Goal: Task Accomplishment & Management: Manage account settings

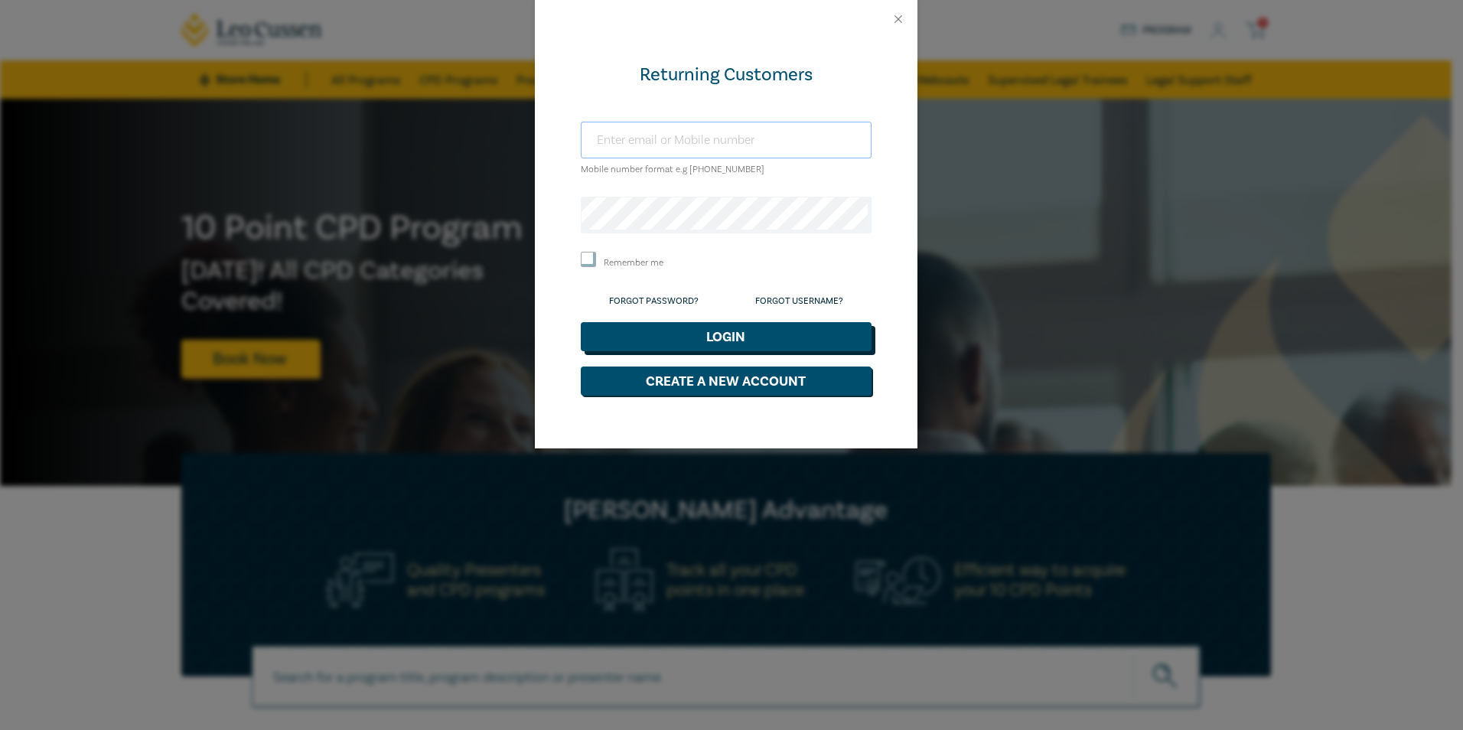
type input "jryan@nevetts.com.au"
click at [742, 336] on button "Login" at bounding box center [726, 336] width 291 height 29
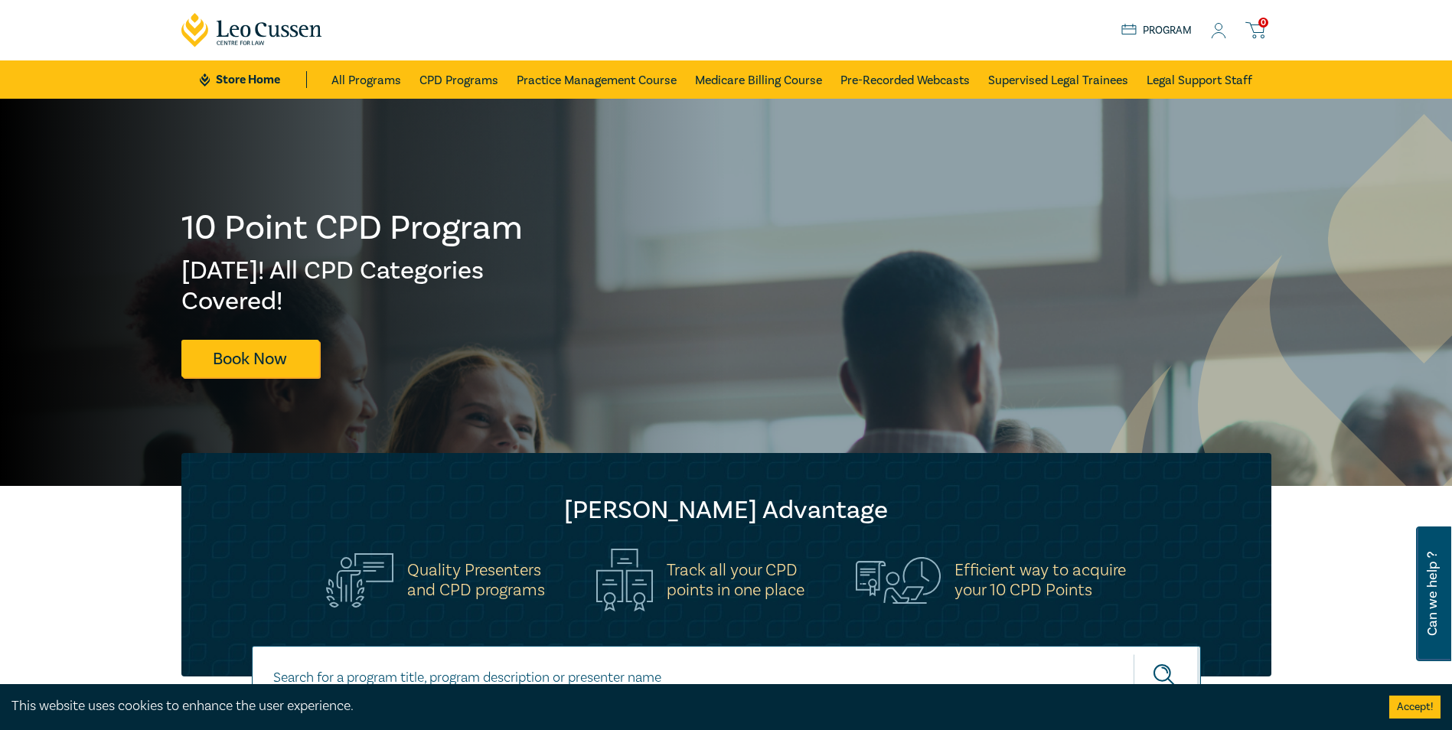
click at [1218, 44] on div "0 $ NaN Store Home About us Program 0" at bounding box center [726, 30] width 1108 height 60
click at [1218, 35] on icon at bounding box center [1218, 31] width 15 height 16
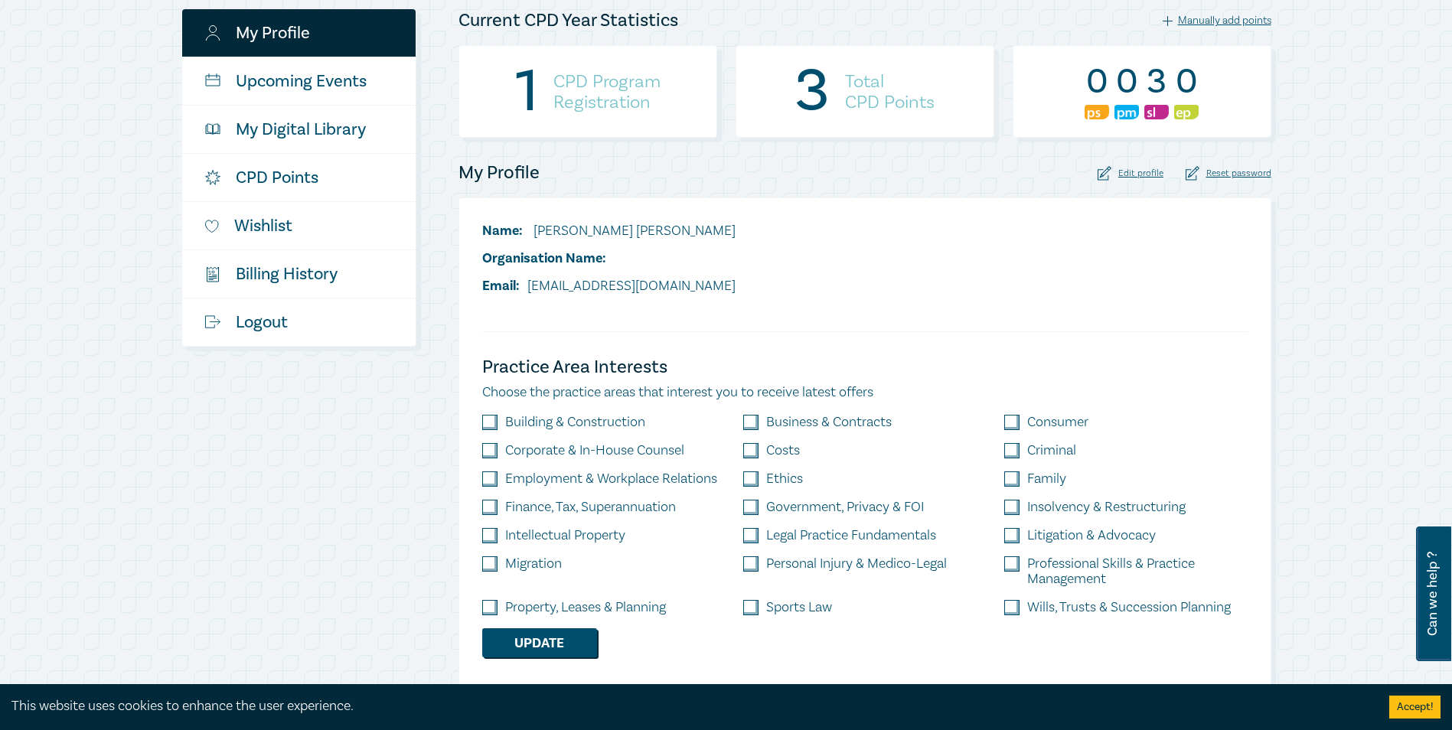
scroll to position [230, 0]
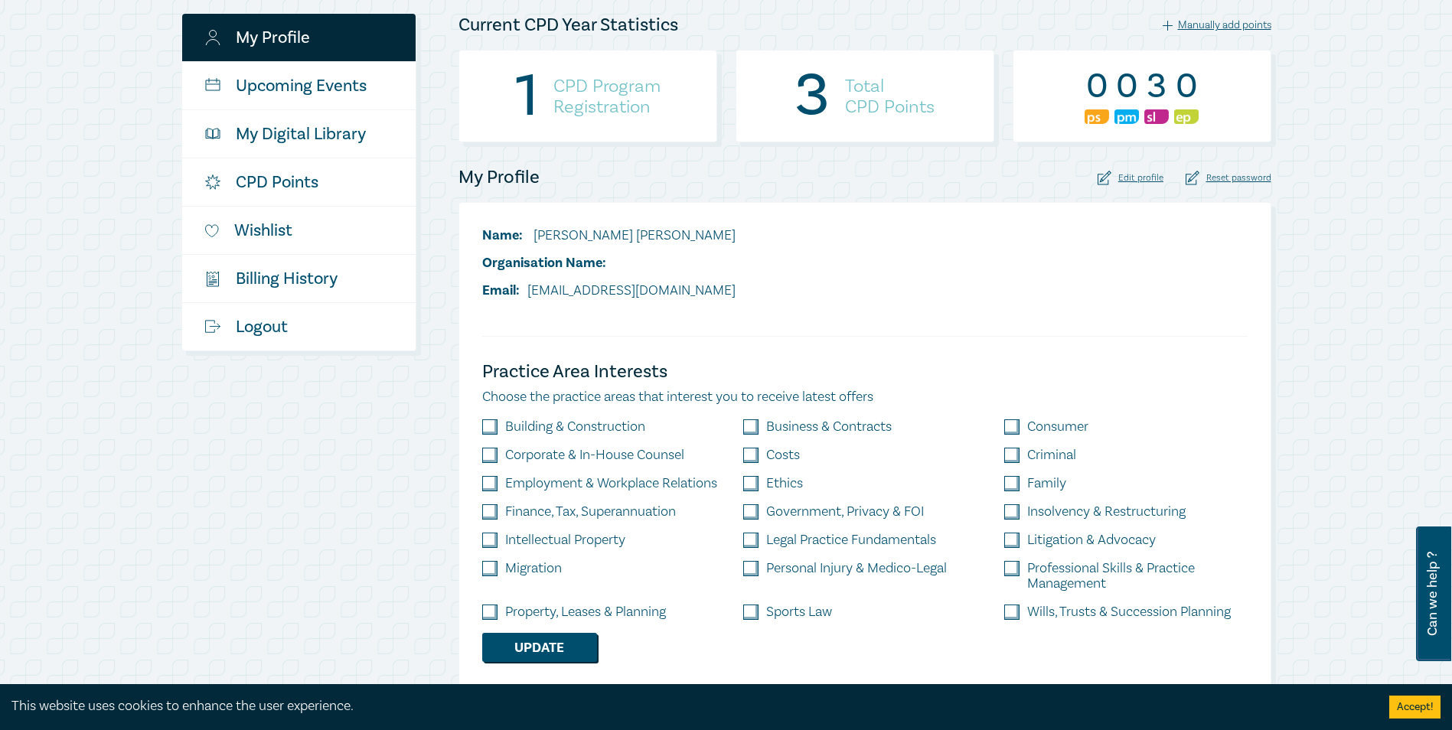
click at [754, 430] on input "checkbox" at bounding box center [750, 426] width 15 height 15
checkbox input "true"
click at [494, 610] on input "checkbox" at bounding box center [489, 612] width 15 height 15
checkbox input "true"
click at [1019, 518] on input "checkbox" at bounding box center [1011, 511] width 15 height 15
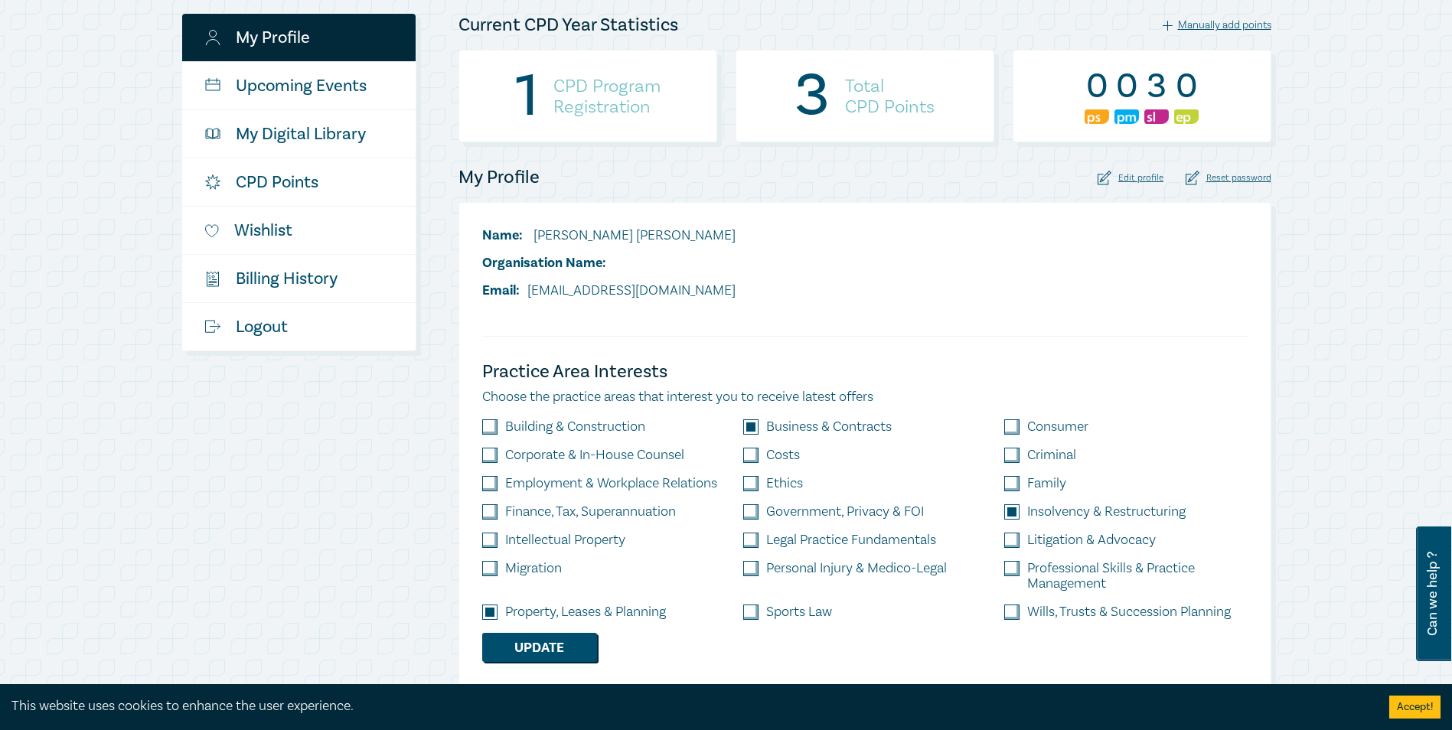
checkbox input "true"
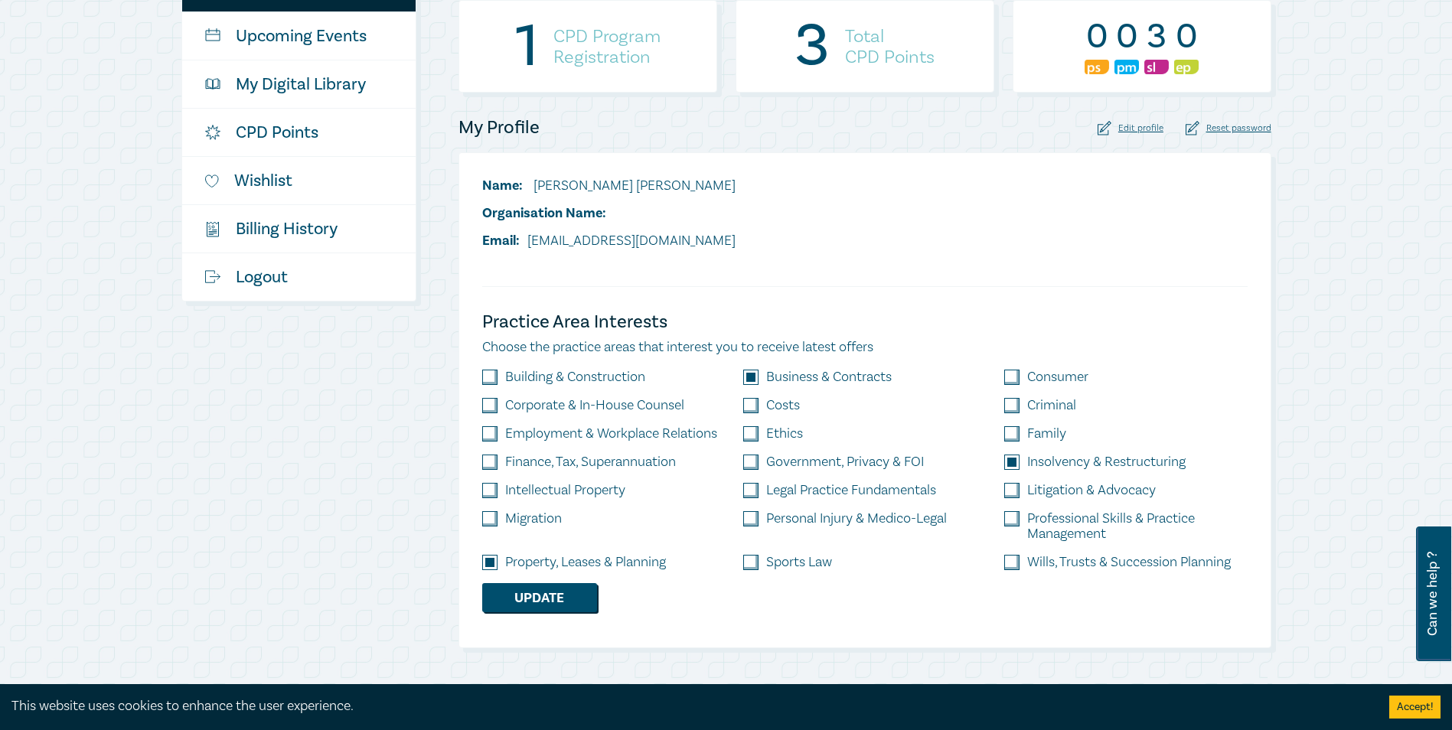
scroll to position [306, 0]
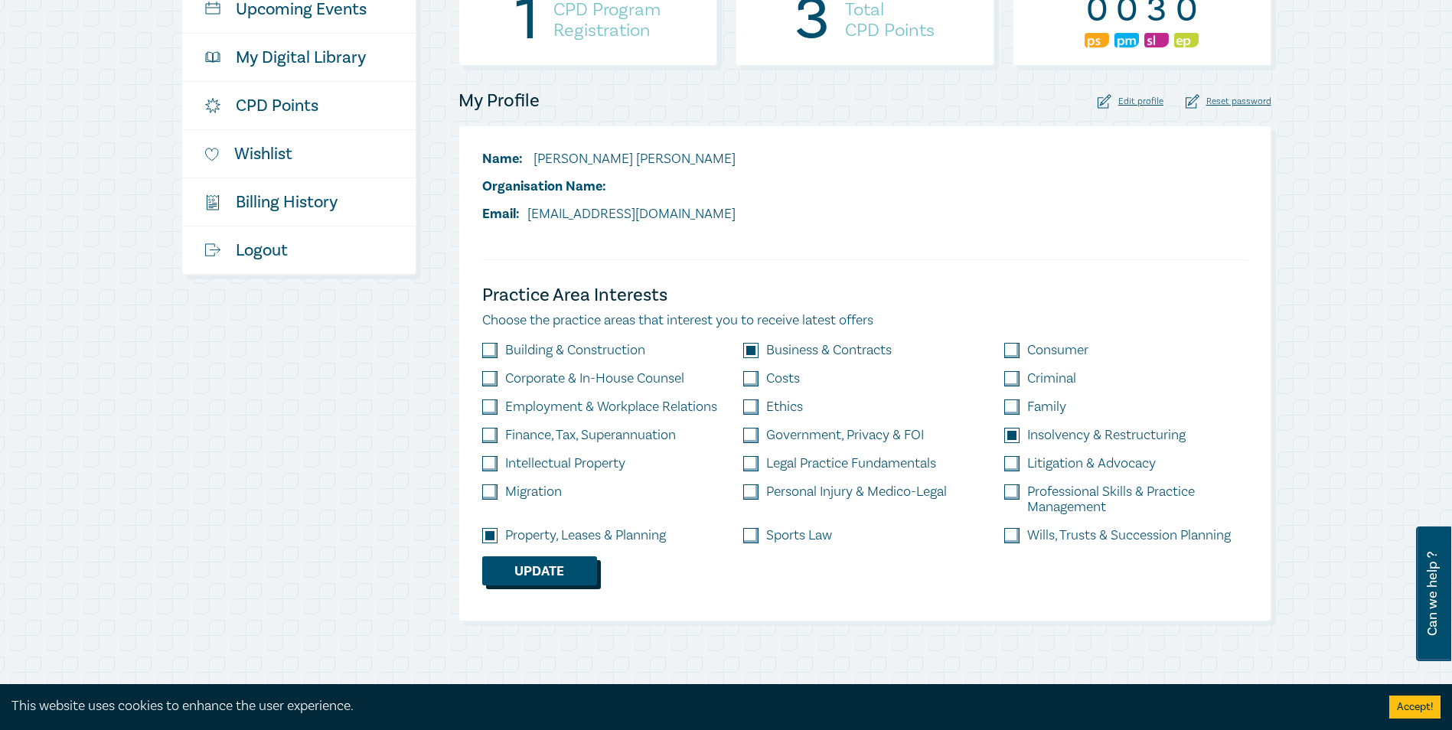
click at [572, 572] on button "Update" at bounding box center [539, 570] width 115 height 29
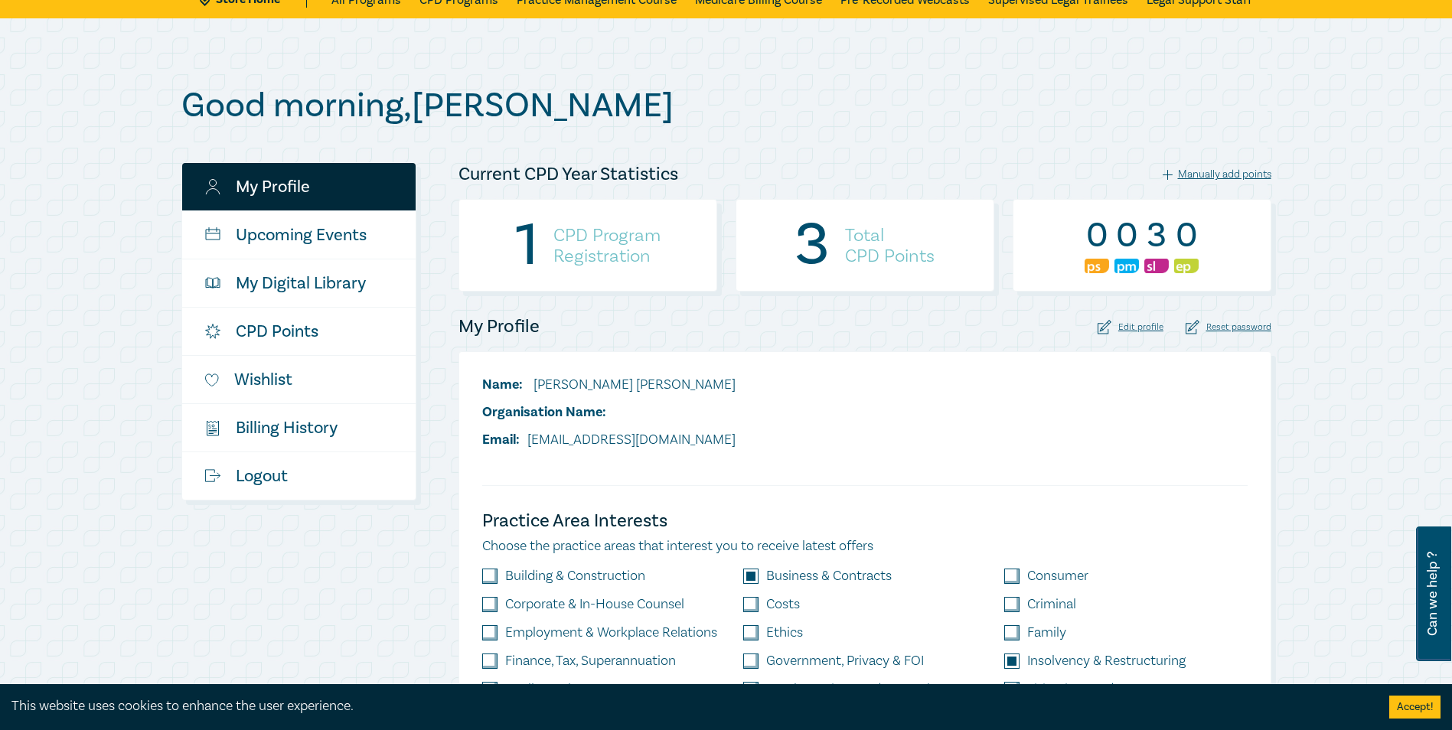
scroll to position [77, 0]
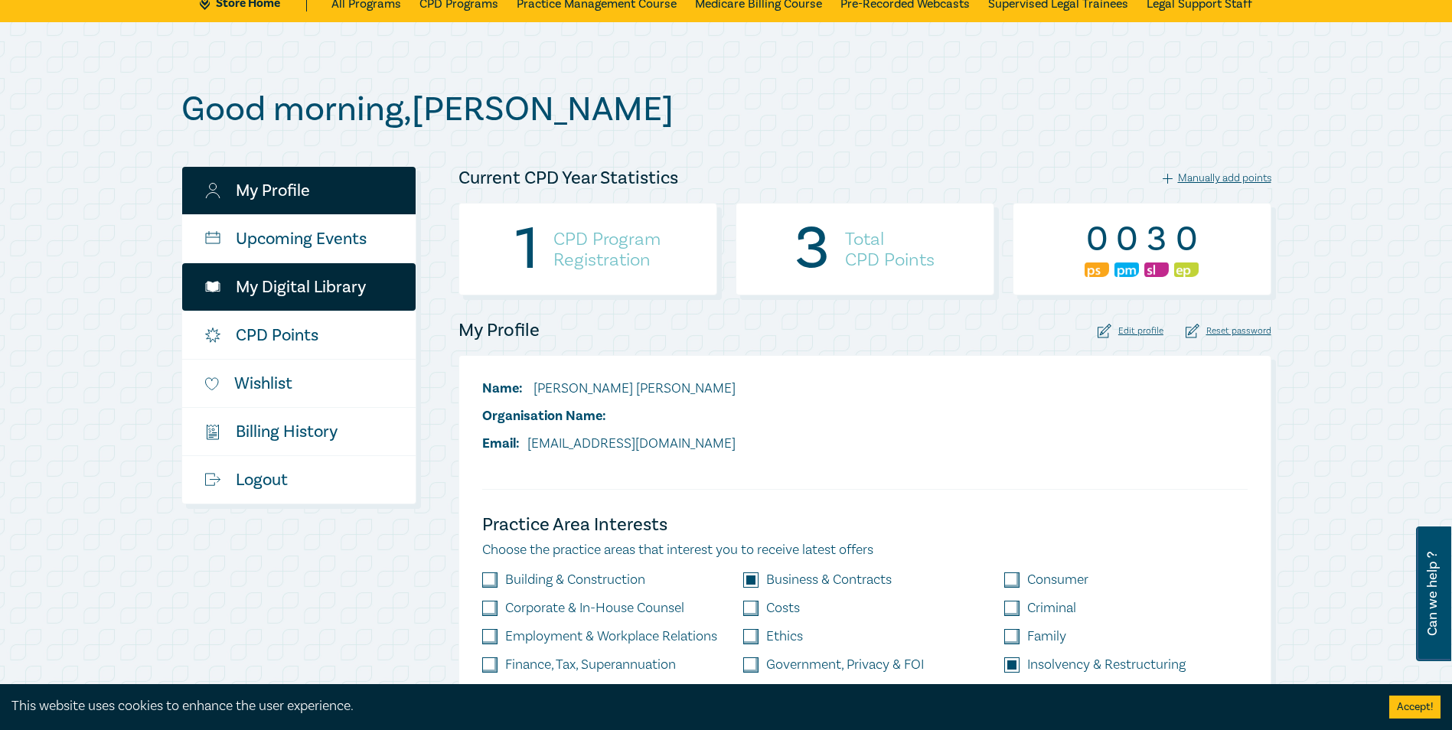
click at [322, 271] on link "My Digital Library" at bounding box center [298, 286] width 233 height 47
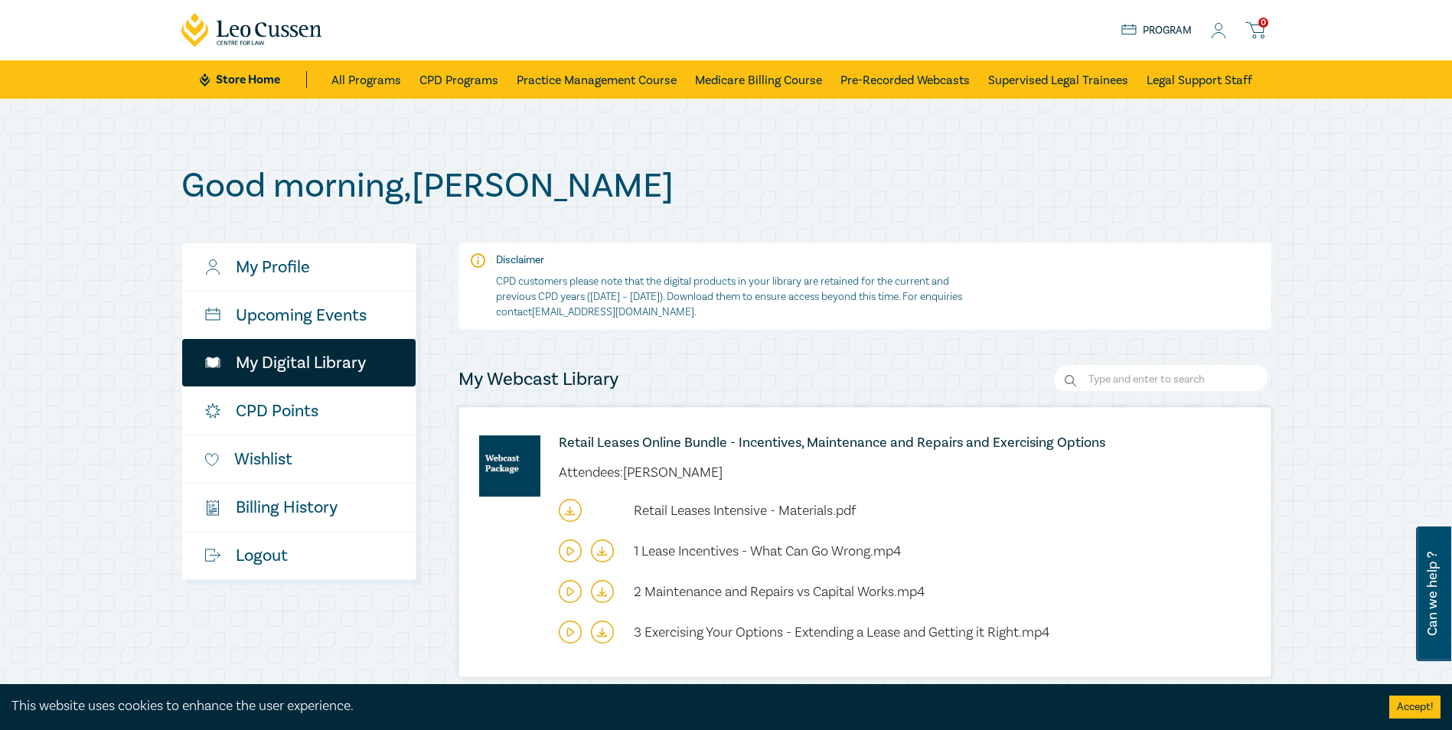
click at [570, 510] on icon at bounding box center [570, 510] width 23 height 23
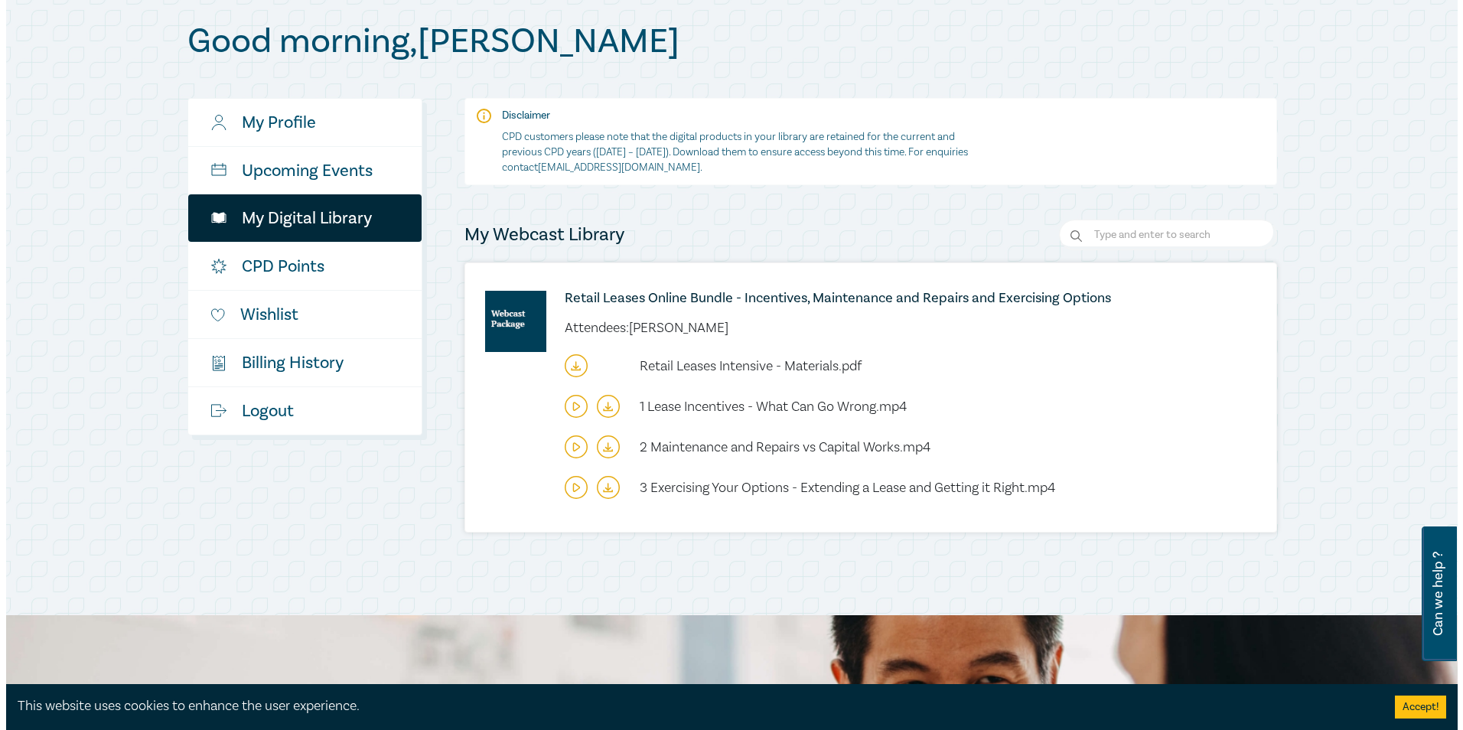
scroll to position [153, 0]
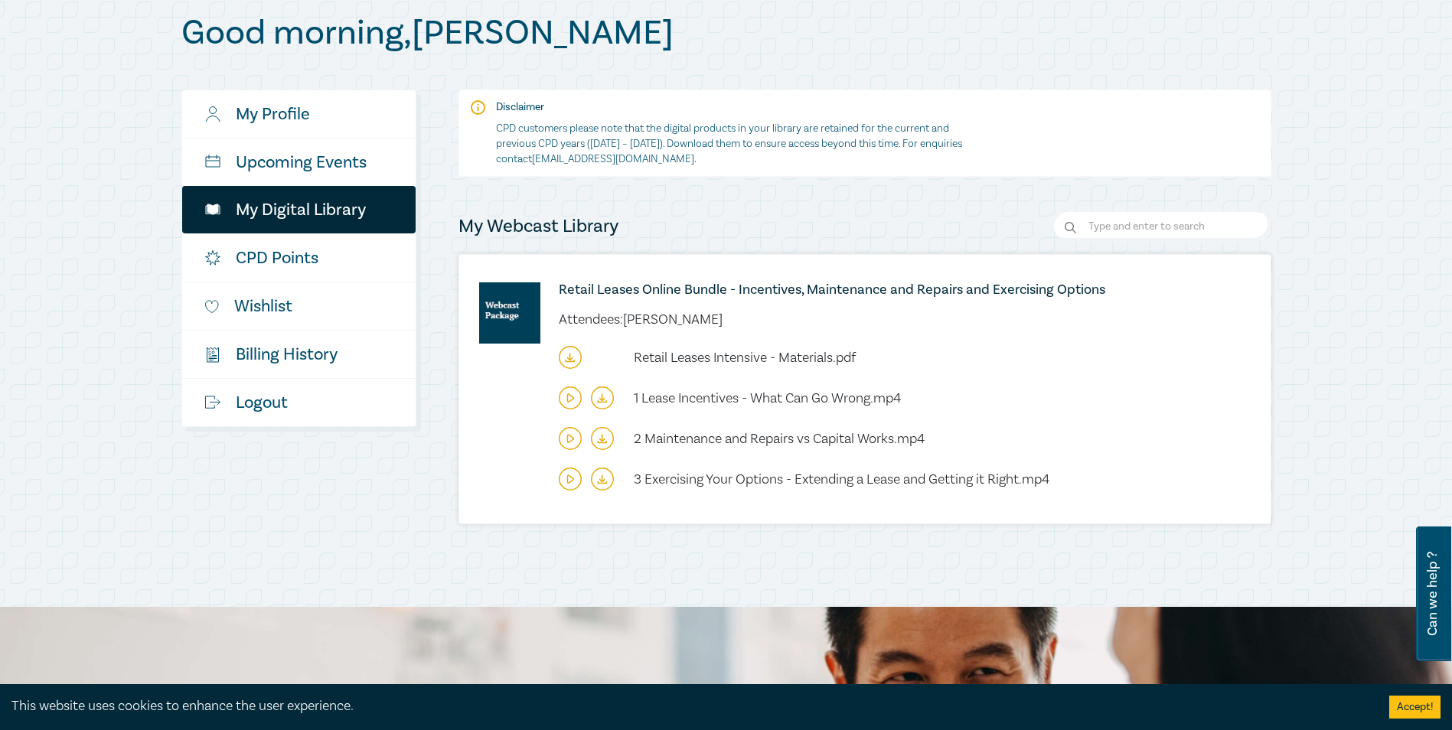
click at [569, 479] on icon at bounding box center [570, 479] width 23 height 23
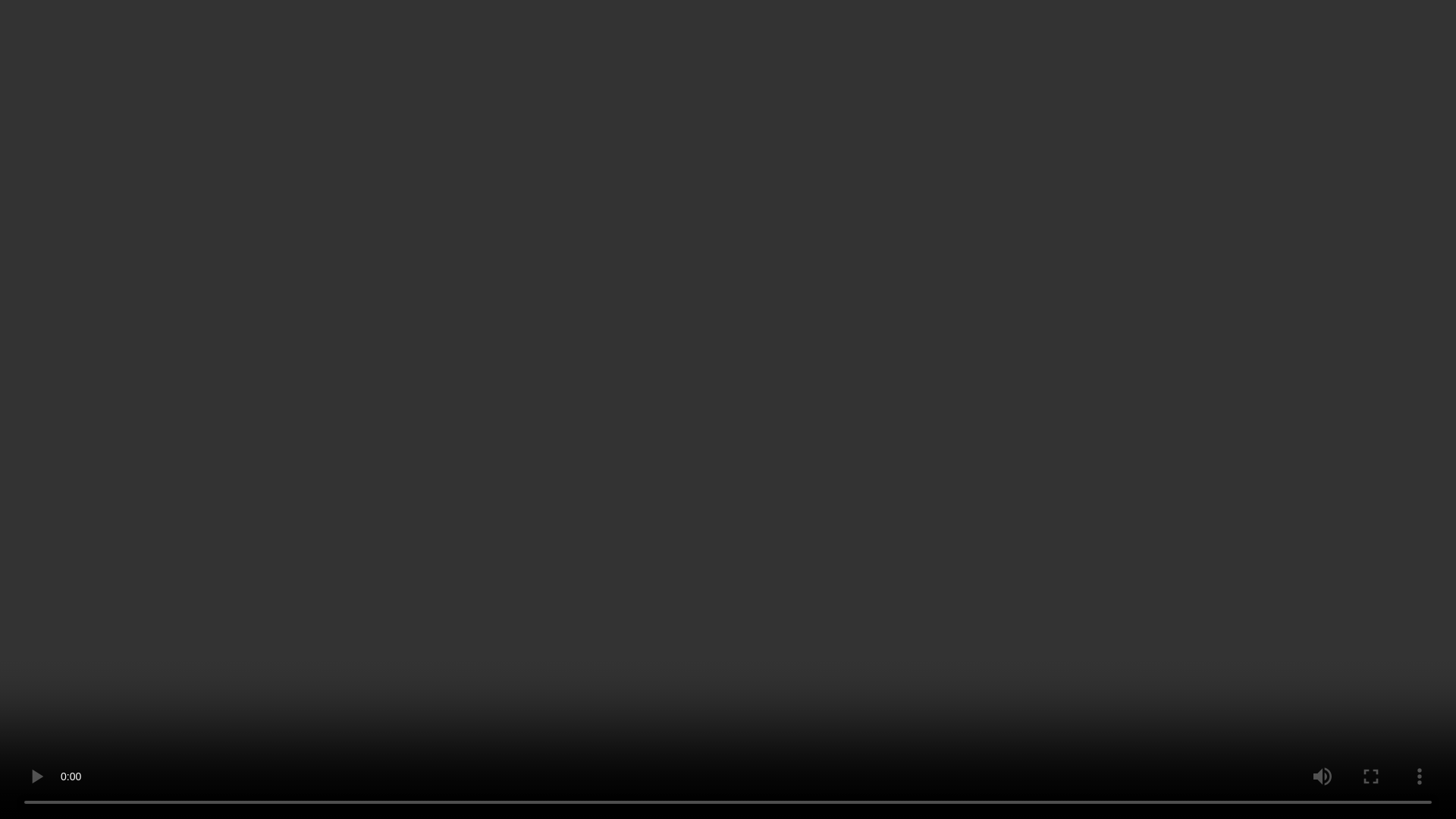
click at [886, 626] on video at bounding box center [728, 410] width 1456 height 819
click at [748, 571] on video at bounding box center [728, 410] width 1456 height 820
click at [451, 478] on video at bounding box center [728, 410] width 1456 height 820
